Goal: Transaction & Acquisition: Purchase product/service

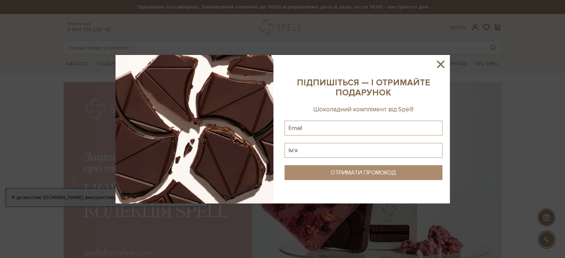
click at [443, 61] on icon at bounding box center [440, 64] width 13 height 13
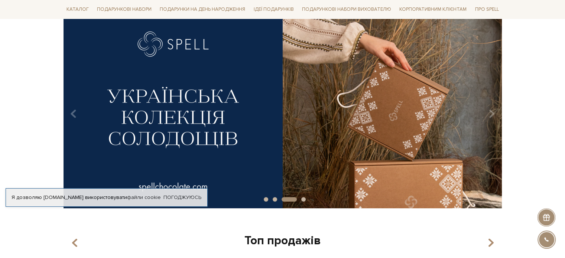
scroll to position [111, 0]
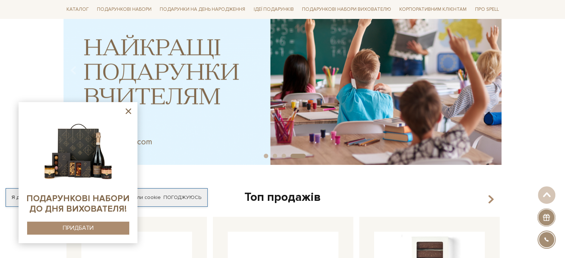
click at [129, 112] on icon at bounding box center [129, 111] width 6 height 6
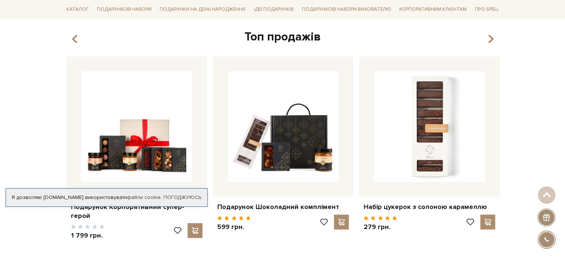
scroll to position [0, 0]
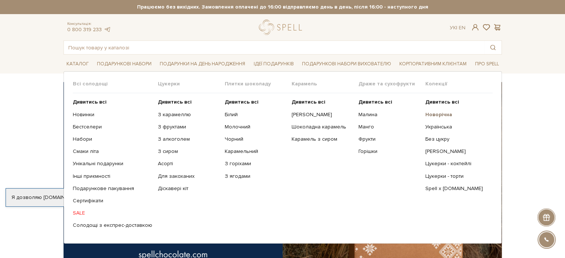
click at [436, 113] on b "Новорічна" at bounding box center [438, 114] width 27 height 6
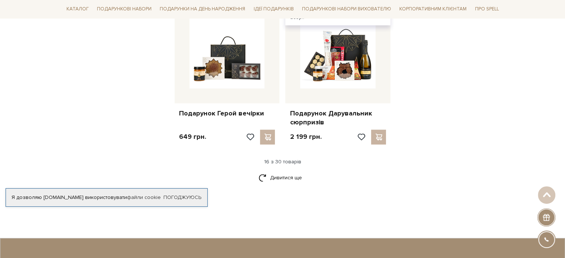
scroll to position [928, 0]
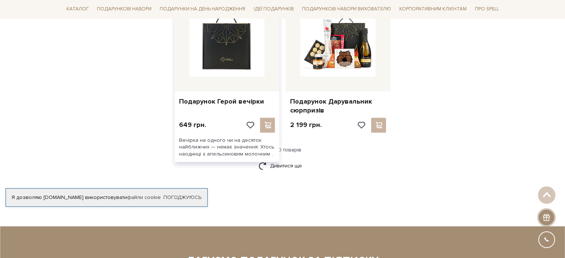
click at [221, 51] on img at bounding box center [226, 38] width 75 height 75
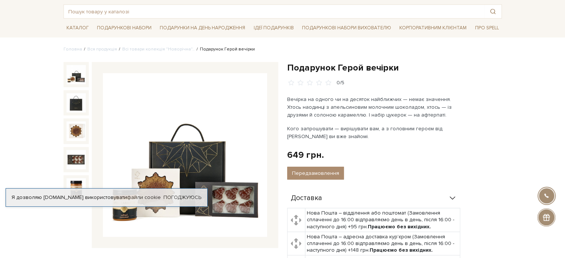
scroll to position [37, 0]
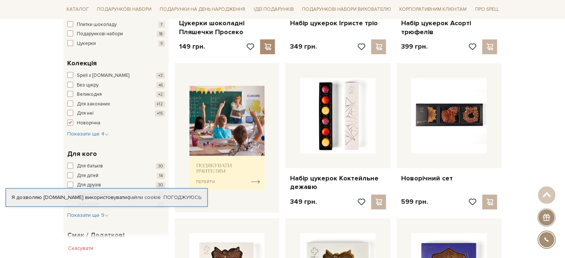
scroll to position [111, 0]
